Goal: Use online tool/utility: Utilize a website feature to perform a specific function

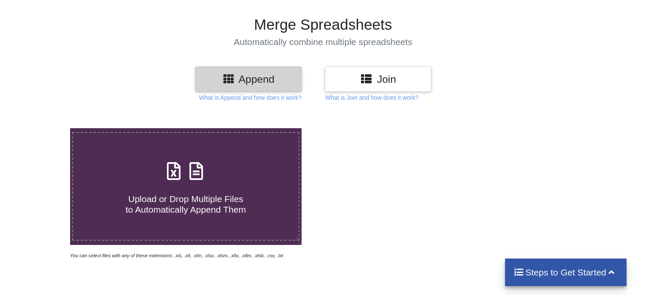
scroll to position [49, 0]
click at [180, 194] on span "Upload or Drop Multiple Files to Automatically Append Them" at bounding box center [186, 204] width 120 height 20
click at [44, 128] on input "Upload or Drop Multiple Files to Automatically Append Them" at bounding box center [44, 128] width 0 height 0
type input "C:\fakepath\Merged_VaccinatedBeneficiaryList_20250922.xlsx"
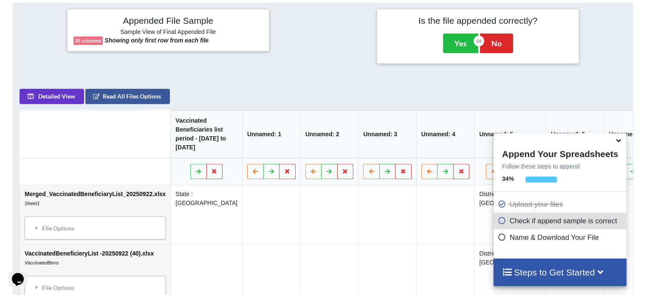
scroll to position [335, 0]
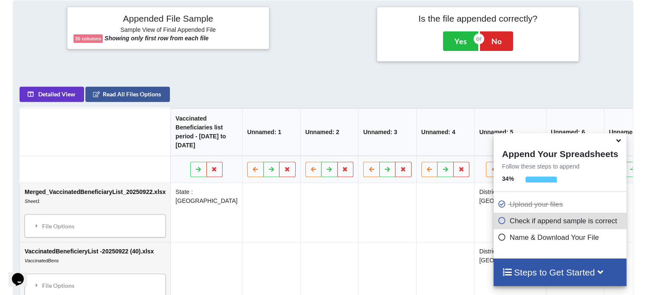
click at [603, 117] on th "Unnamed: 7" at bounding box center [632, 132] width 58 height 48
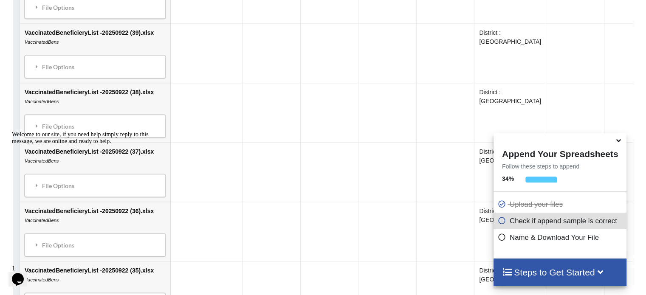
scroll to position [632, 0]
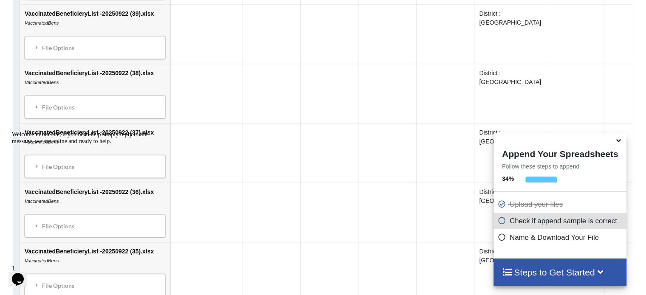
click at [12, 131] on icon "Chat attention grabber" at bounding box center [12, 131] width 0 height 0
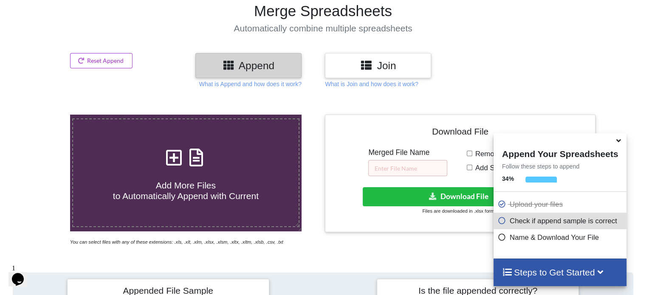
scroll to position [115, 0]
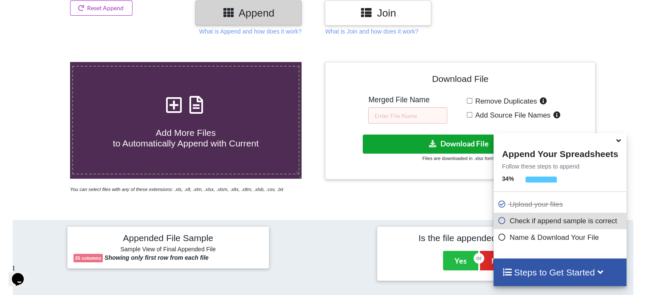
click at [467, 146] on button "Download File" at bounding box center [459, 144] width 193 height 19
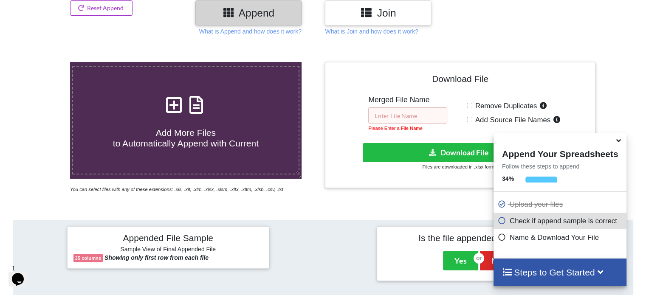
click at [436, 112] on input "text" at bounding box center [407, 115] width 79 height 16
type input "x"
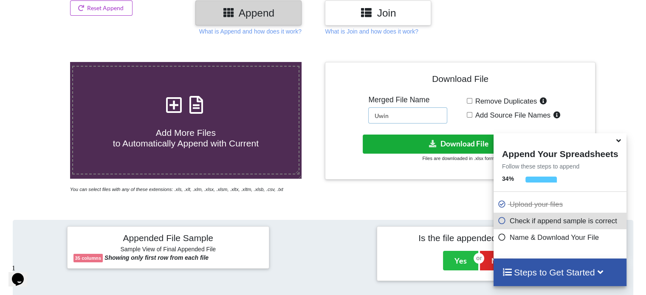
type input "Uwin"
click at [481, 144] on button "Download File" at bounding box center [459, 144] width 193 height 19
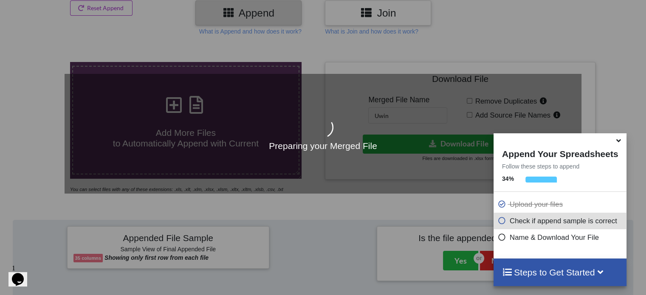
click at [618, 139] on icon at bounding box center [618, 139] width 9 height 8
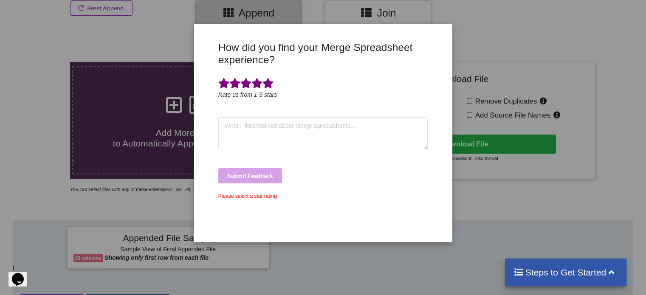
click at [268, 83] on span at bounding box center [267, 84] width 11 height 12
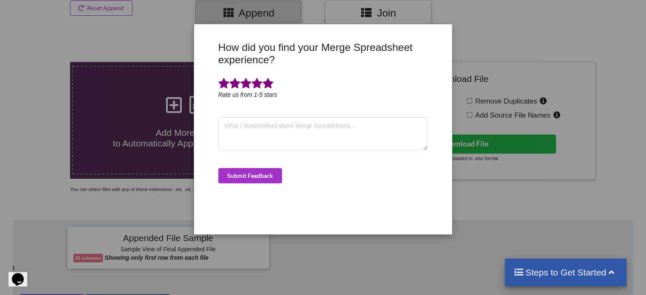
click at [513, 24] on div "How did you find your Merge Spreadsheet experience? Rate us from 1-5 stars Subm…" at bounding box center [323, 147] width 646 height 295
click at [442, 32] on div "How did you find your Merge Spreadsheet experience? Rate us from 1-5 stars Subm…" at bounding box center [322, 129] width 256 height 197
click at [467, 25] on div "How did you find your Merge Spreadsheet experience? Rate us from 1-5 stars Subm…" at bounding box center [323, 147] width 646 height 295
click at [464, 32] on div "How did you find your Merge Spreadsheet experience? Rate us from 1-5 stars Subm…" at bounding box center [323, 147] width 646 height 295
